Goal: Task Accomplishment & Management: Manage account settings

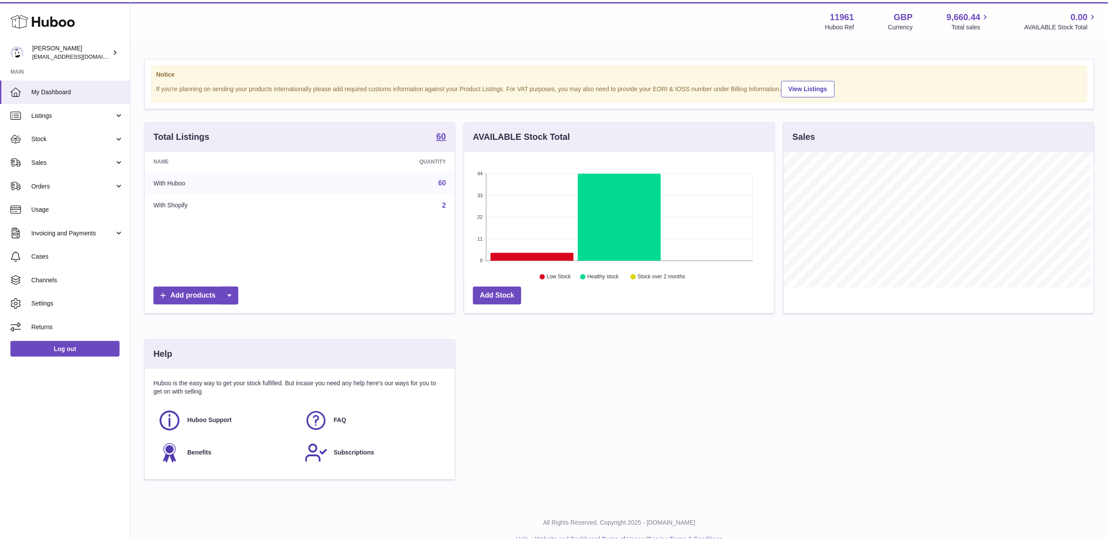
scroll to position [437858, 437686]
click at [39, 153] on link "Sales" at bounding box center [65, 162] width 131 height 24
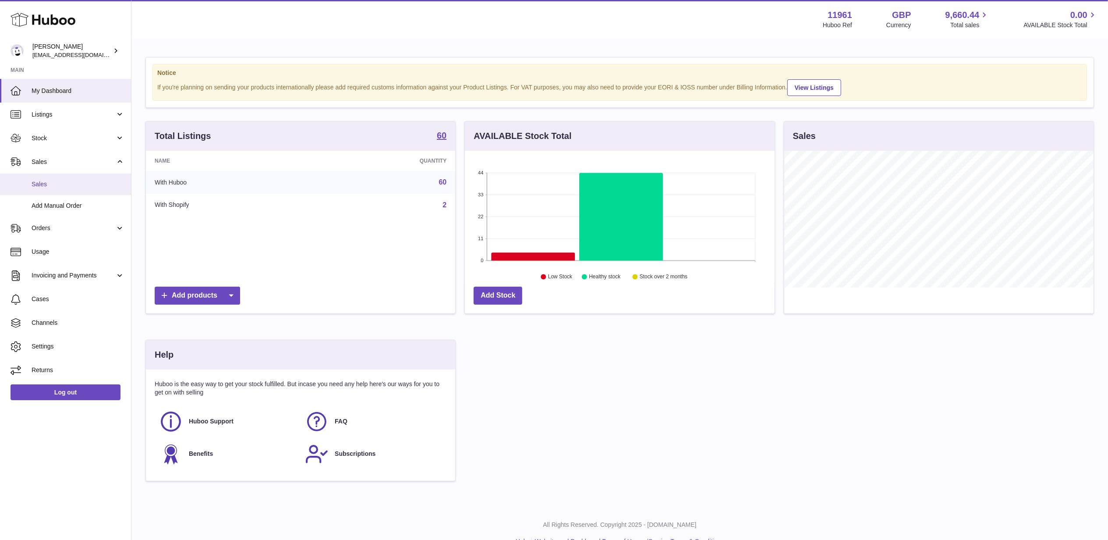
click at [36, 175] on link "Sales" at bounding box center [65, 183] width 131 height 21
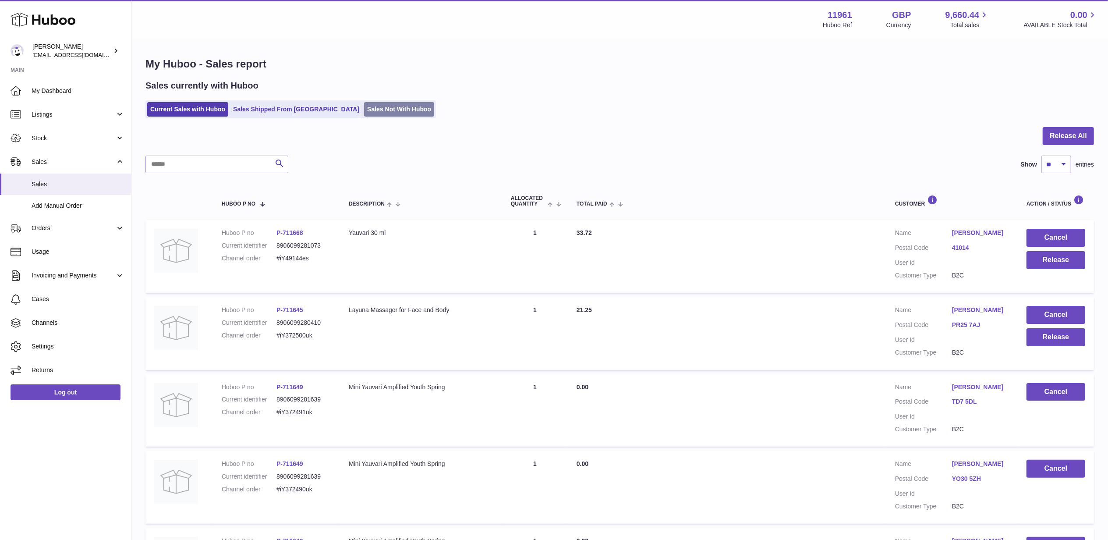
click at [364, 111] on link "Sales Not With Huboo" at bounding box center [399, 109] width 70 height 14
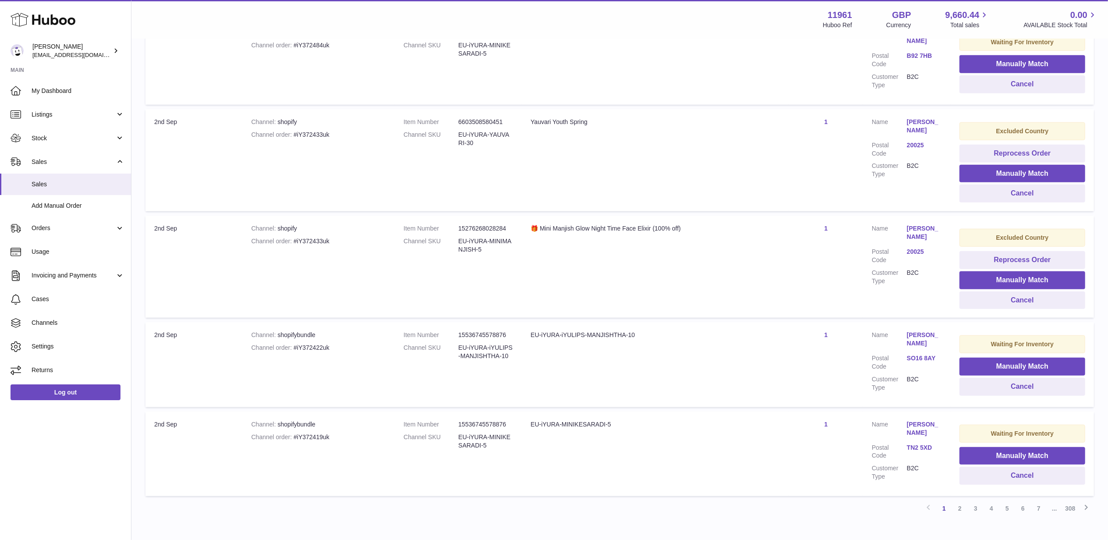
scroll to position [701, 0]
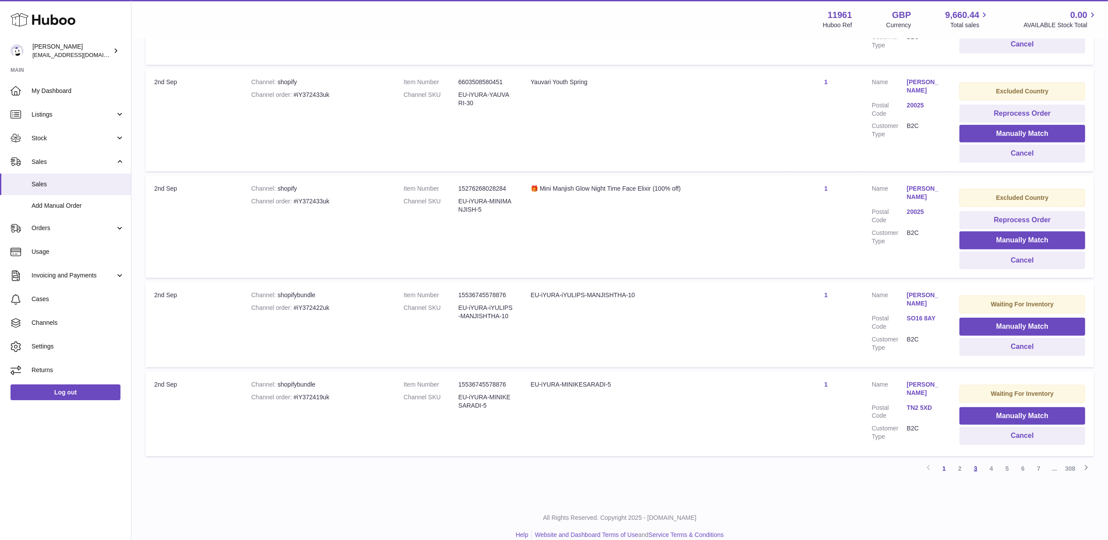
click at [975, 460] on link "3" at bounding box center [976, 468] width 16 height 16
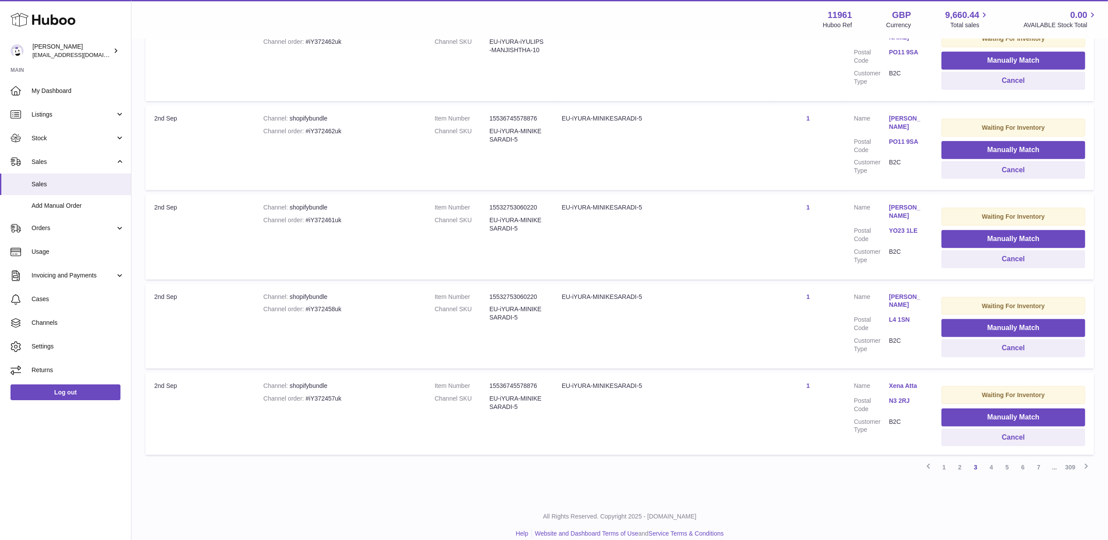
scroll to position [664, 0]
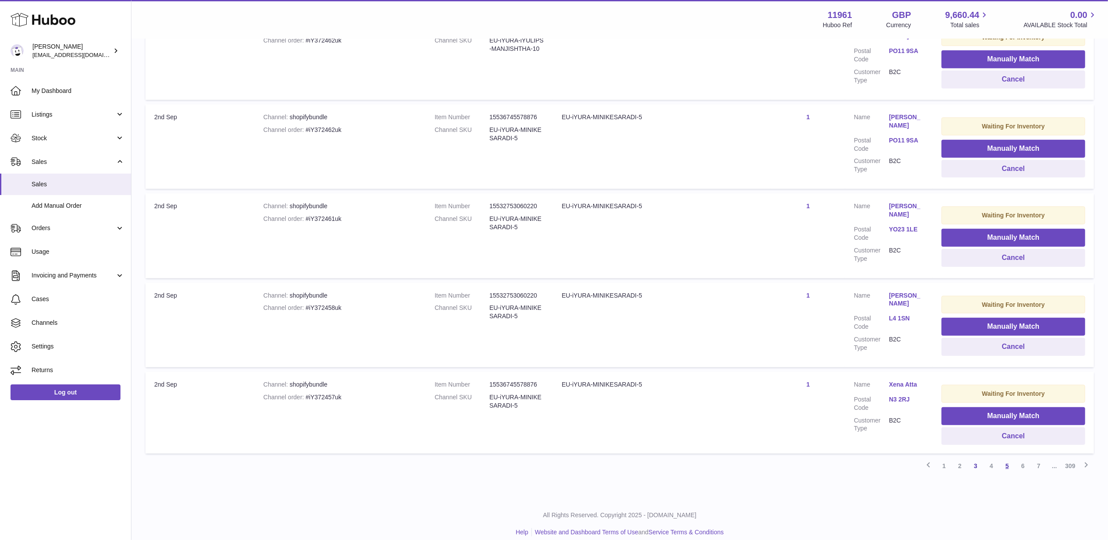
click at [1009, 458] on link "5" at bounding box center [1007, 466] width 16 height 16
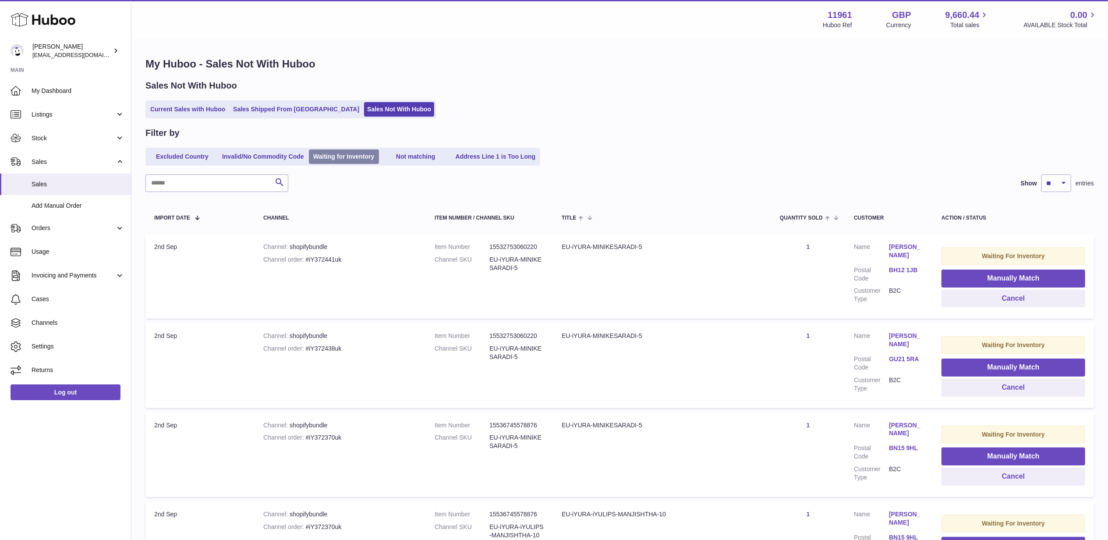
click at [343, 152] on link "Waiting for Inventory" at bounding box center [344, 156] width 70 height 14
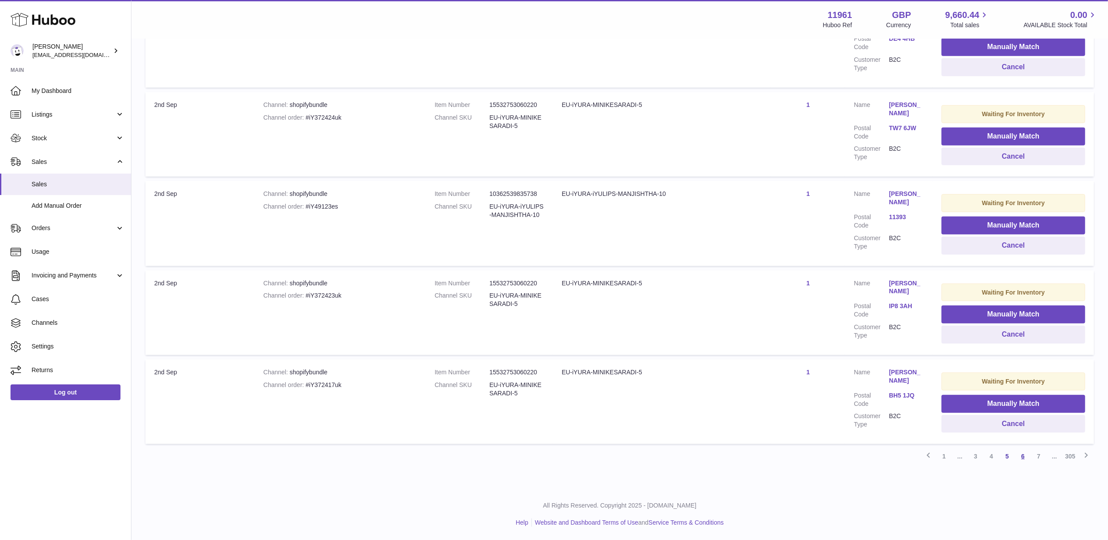
click at [1028, 456] on link "6" at bounding box center [1023, 456] width 16 height 16
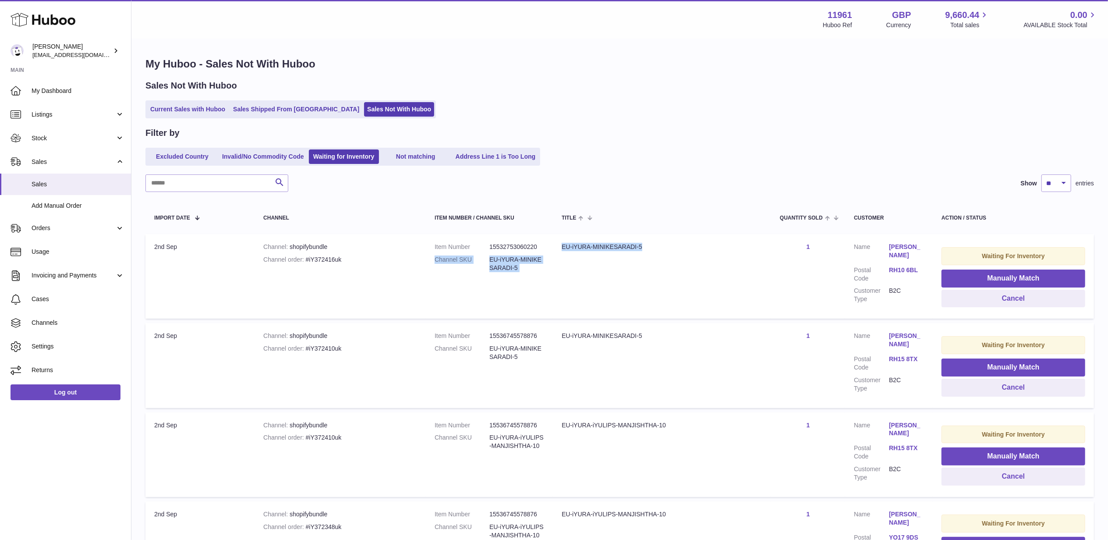
drag, startPoint x: 652, startPoint y: 244, endPoint x: 552, endPoint y: 249, distance: 99.6
click at [552, 249] on tr "Import date 2nd Sep Channel shopifybundle Channel order #iY372416uk Item Number…" at bounding box center [619, 276] width 948 height 85
